Goal: Entertainment & Leisure: Consume media (video, audio)

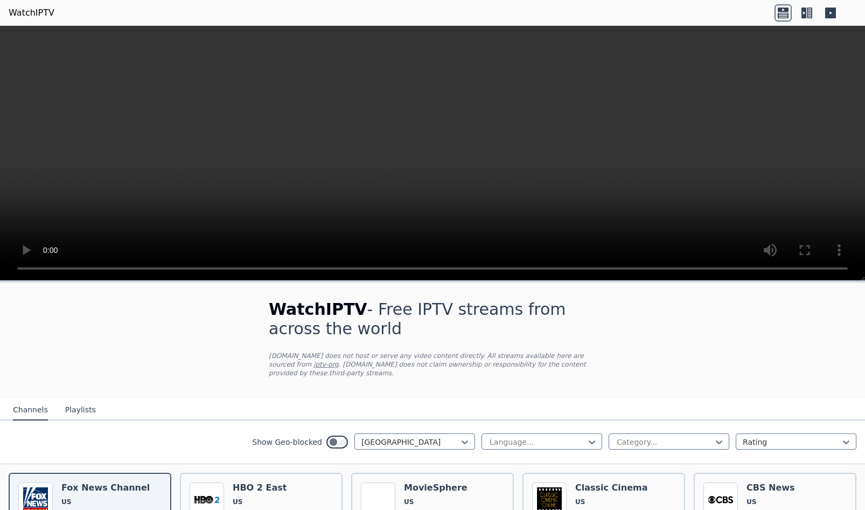
click at [809, 11] on icon at bounding box center [809, 13] width 5 height 11
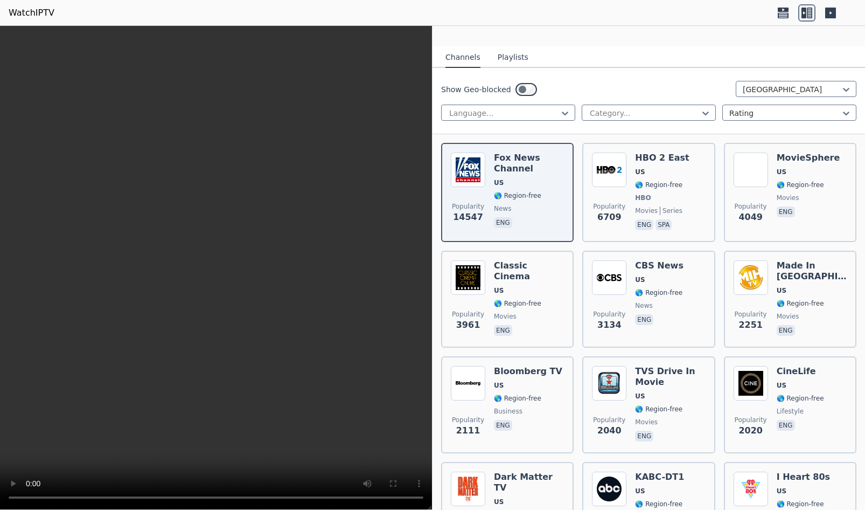
scroll to position [80, 0]
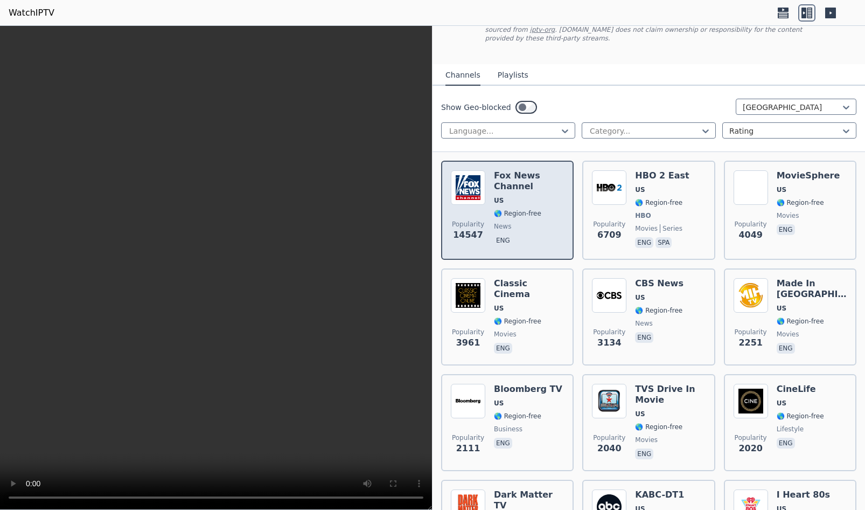
click at [515, 183] on h6 "Fox News Channel" at bounding box center [529, 181] width 70 height 22
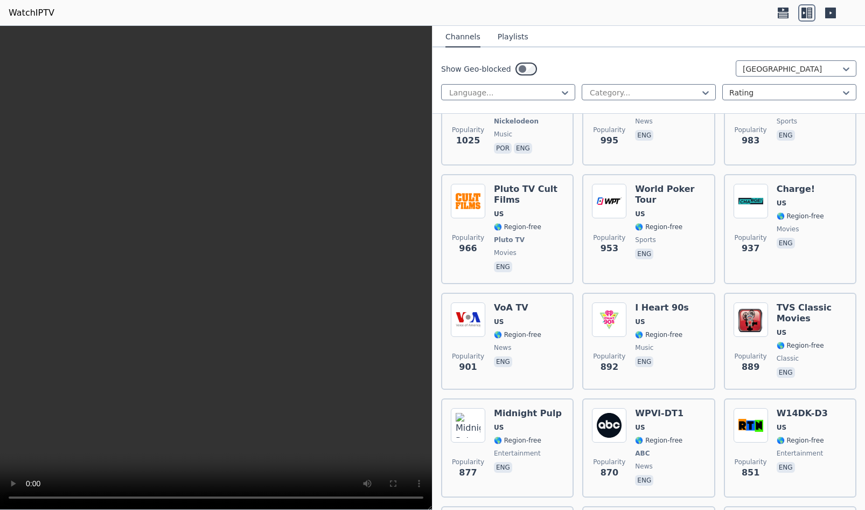
scroll to position [827, 0]
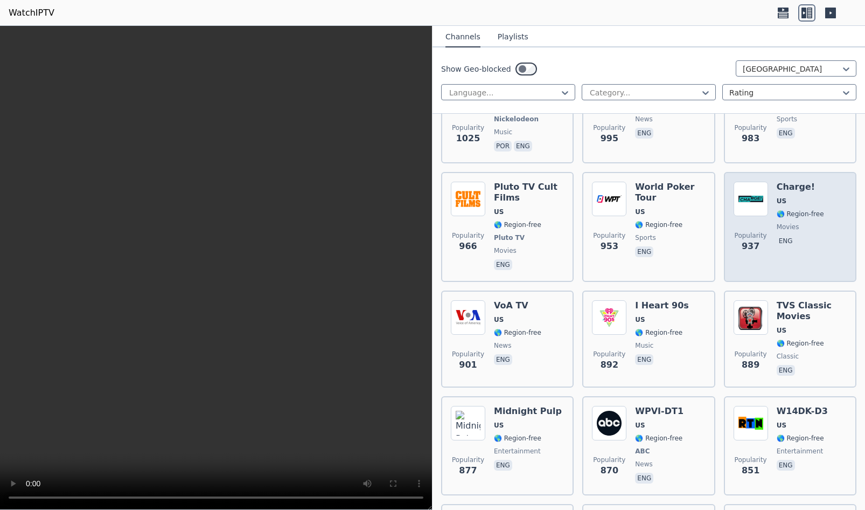
click at [765, 182] on img at bounding box center [751, 199] width 34 height 34
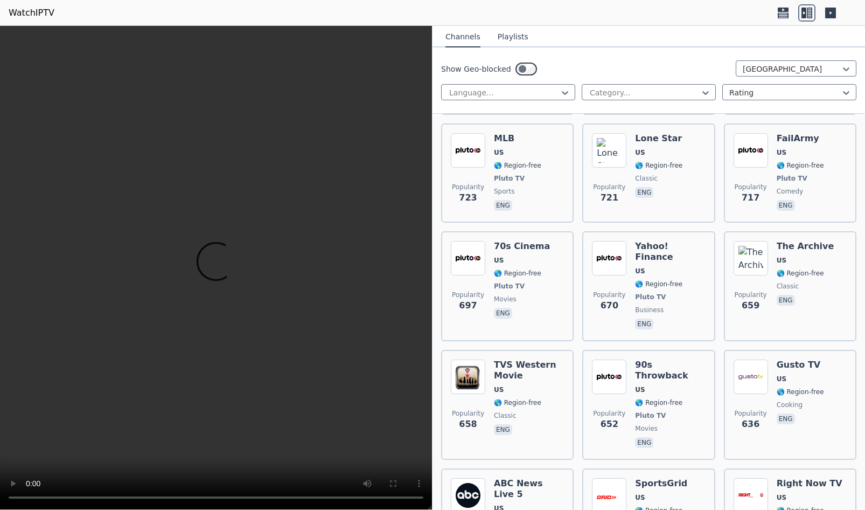
scroll to position [1319, 0]
